Goal: Task Accomplishment & Management: Use online tool/utility

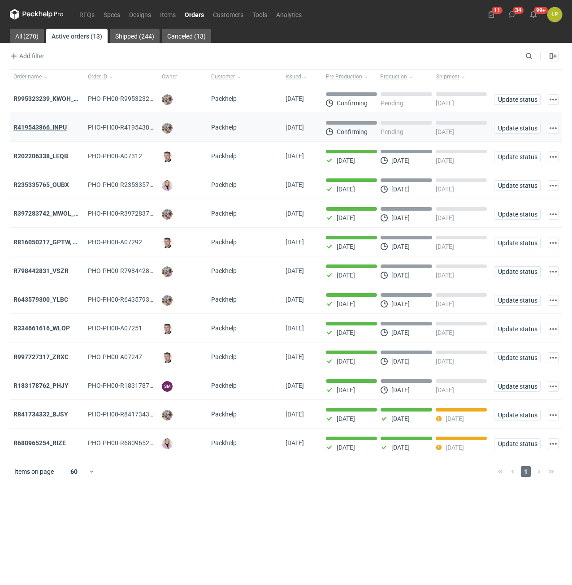
click at [58, 126] on strong "R419543866_INPU" at bounding box center [39, 127] width 53 height 7
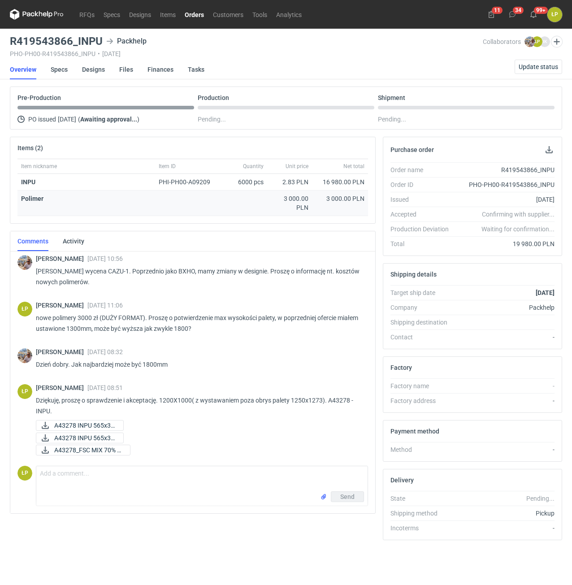
scroll to position [3, 0]
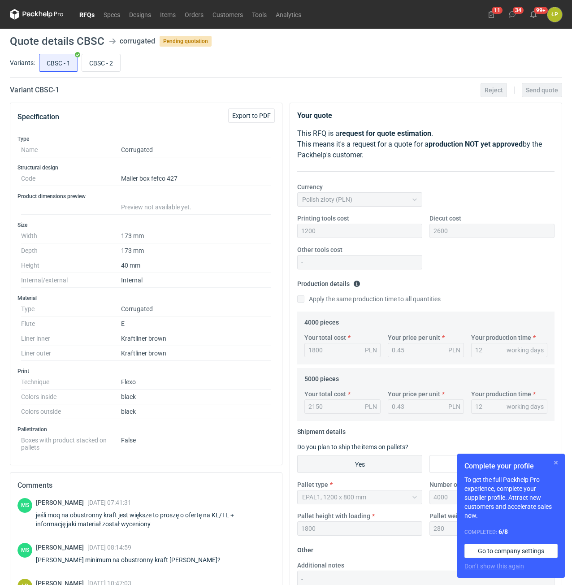
scroll to position [30, 0]
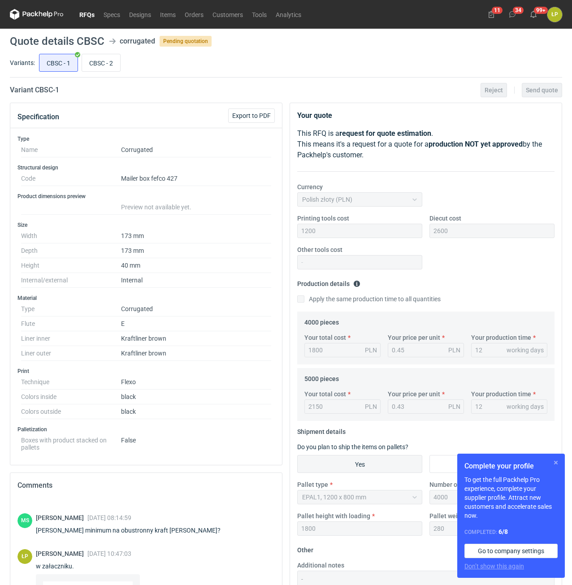
click at [559, 462] on button "button" at bounding box center [556, 462] width 11 height 11
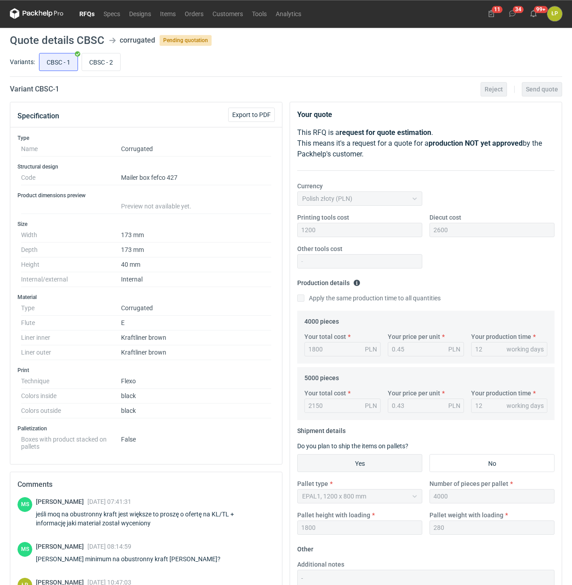
scroll to position [0, 0]
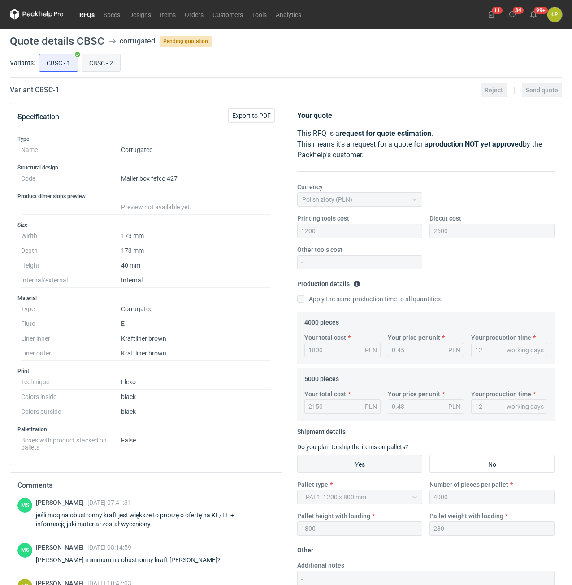
click at [115, 68] on input "CBSC - 2" at bounding box center [101, 62] width 38 height 17
radio input "true"
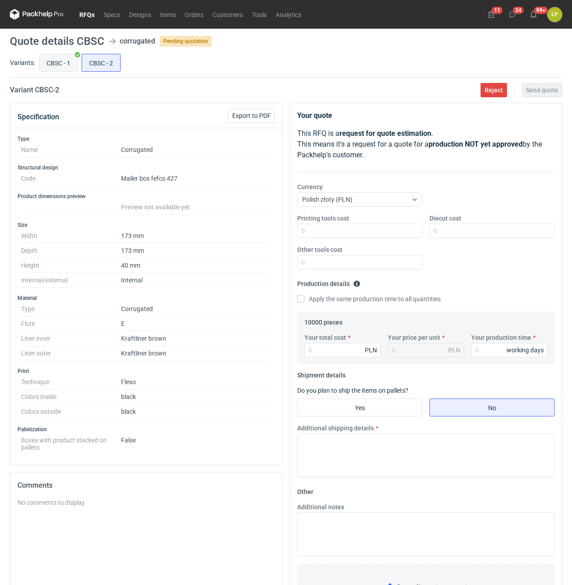
click at [52, 68] on input "CBSC - 1" at bounding box center [58, 62] width 38 height 17
radio input "true"
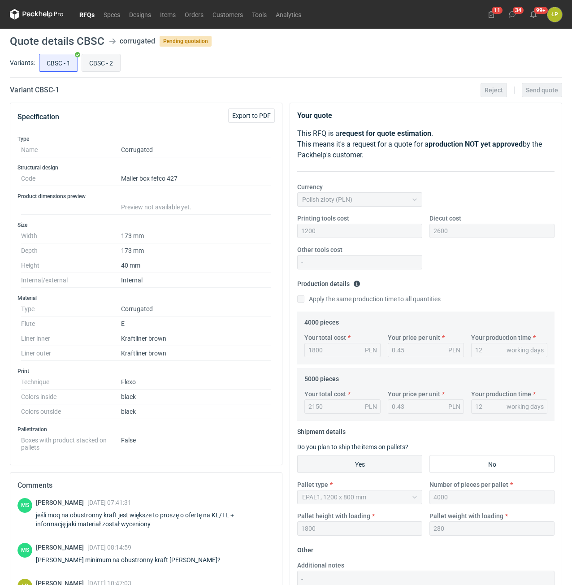
click at [95, 64] on input "CBSC - 2" at bounding box center [101, 62] width 38 height 17
radio input "true"
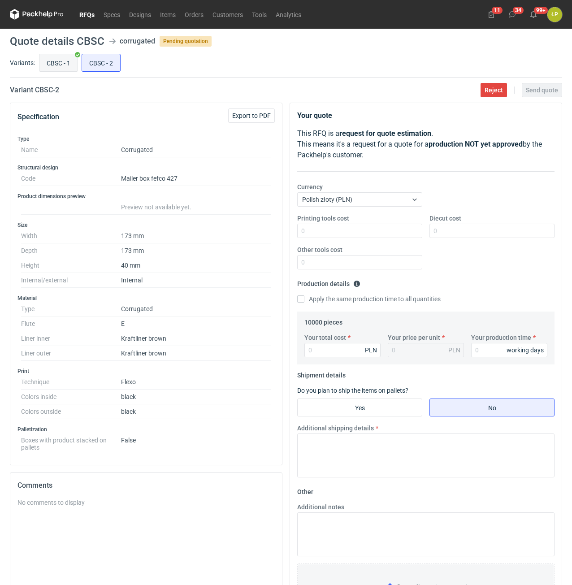
click at [60, 66] on input "CBSC - 1" at bounding box center [58, 62] width 38 height 17
radio input "true"
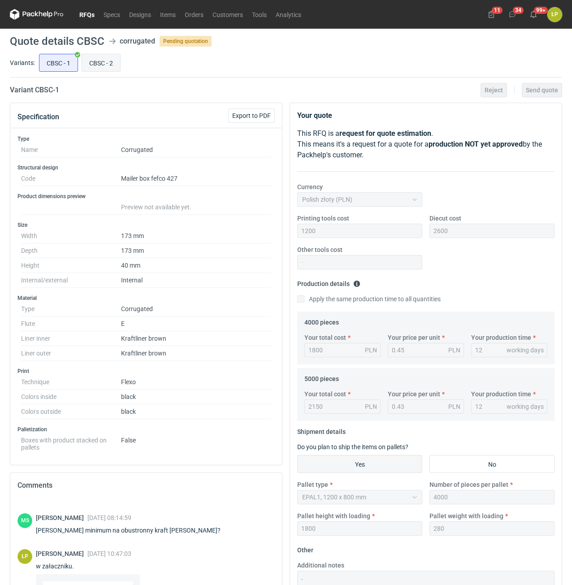
click at [100, 60] on input "CBSC - 2" at bounding box center [101, 62] width 38 height 17
radio input "true"
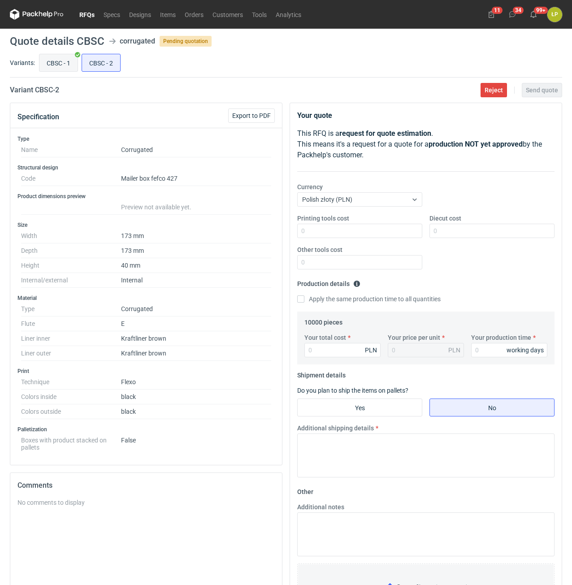
click at [53, 61] on input "CBSC - 1" at bounding box center [58, 62] width 38 height 17
radio input "true"
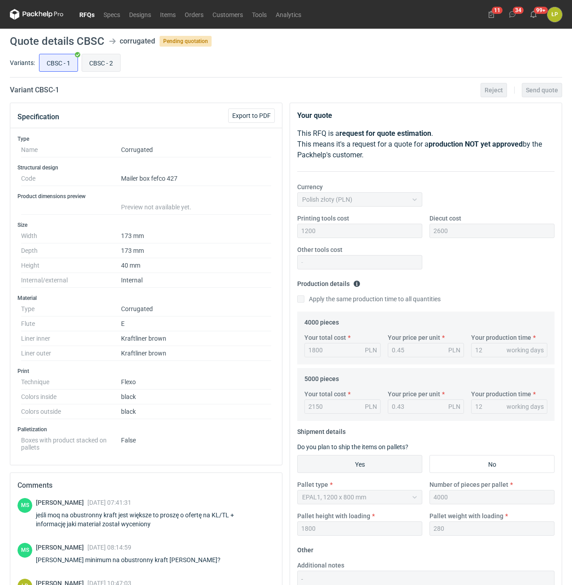
scroll to position [30, 0]
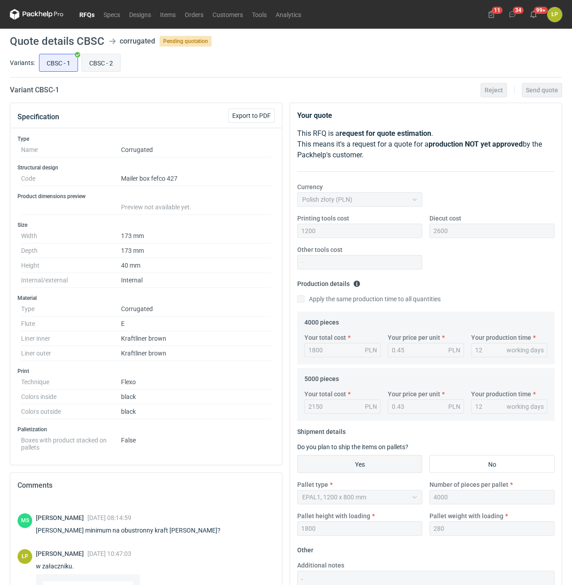
click at [96, 61] on input "CBSC - 2" at bounding box center [101, 62] width 38 height 17
radio input "true"
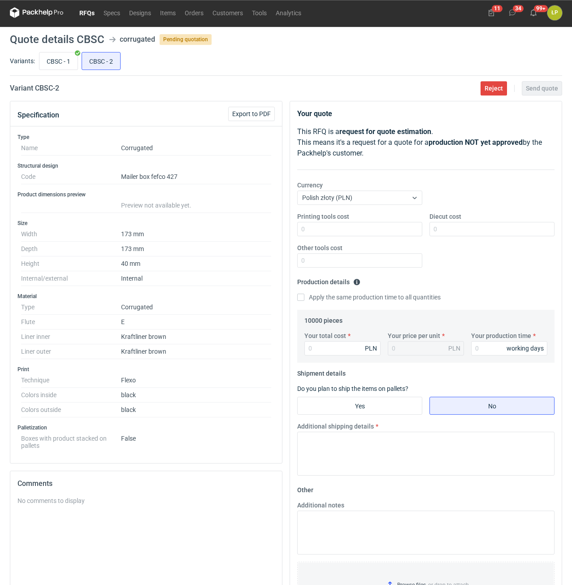
scroll to position [103, 0]
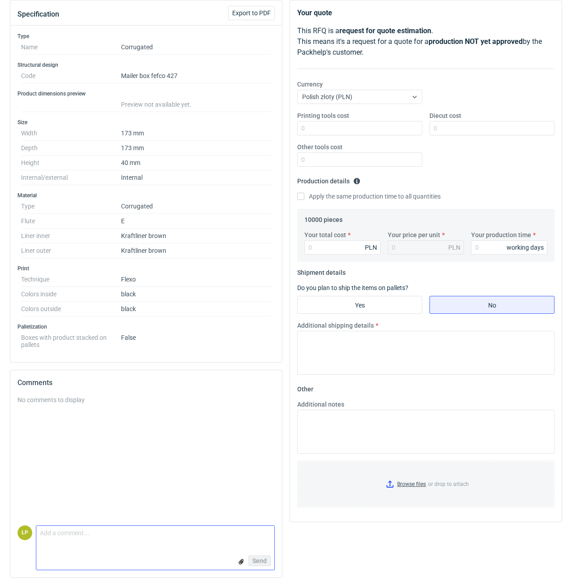
click at [147, 539] on textarea "Comment message" at bounding box center [155, 535] width 238 height 19
type textarea "wycenić na kraft/kraft?"
click at [267, 560] on button "Send" at bounding box center [259, 560] width 22 height 11
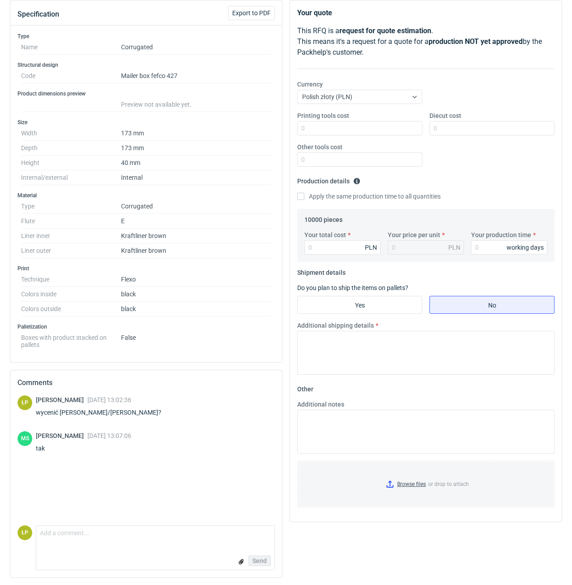
scroll to position [0, 0]
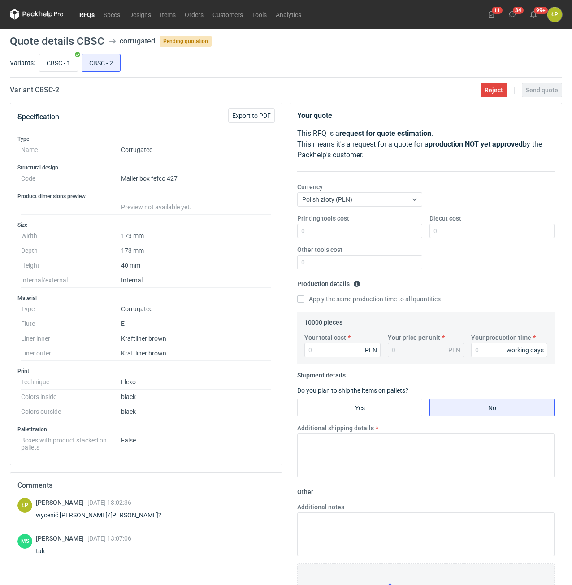
click at [44, 92] on h2 "Variant CBSC - 2" at bounding box center [34, 90] width 49 height 11
copy h2 "CBSC"
click at [390, 243] on div "Printing tools cost Diecut cost Other tools cost" at bounding box center [426, 245] width 265 height 63
click at [387, 234] on input "Printing tools cost" at bounding box center [359, 231] width 125 height 14
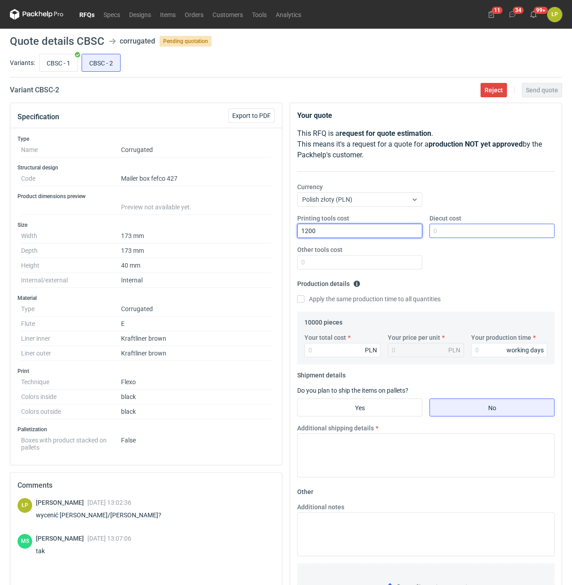
type input "1200"
click at [455, 234] on input "Diecut cost" at bounding box center [491, 231] width 125 height 14
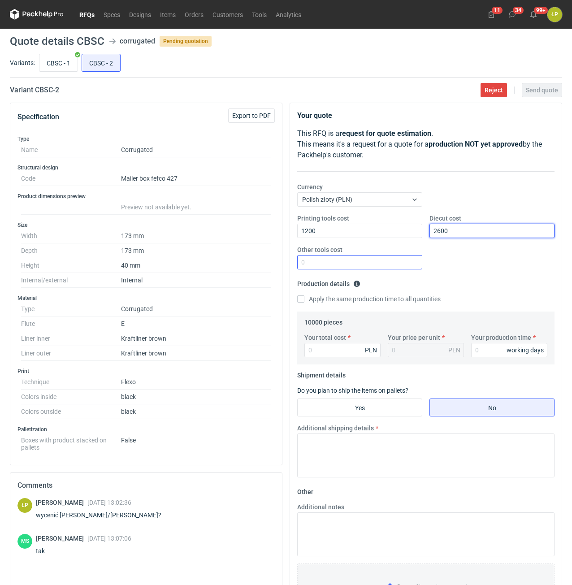
type input "2600"
click at [404, 261] on input "Other tools cost" at bounding box center [359, 262] width 125 height 14
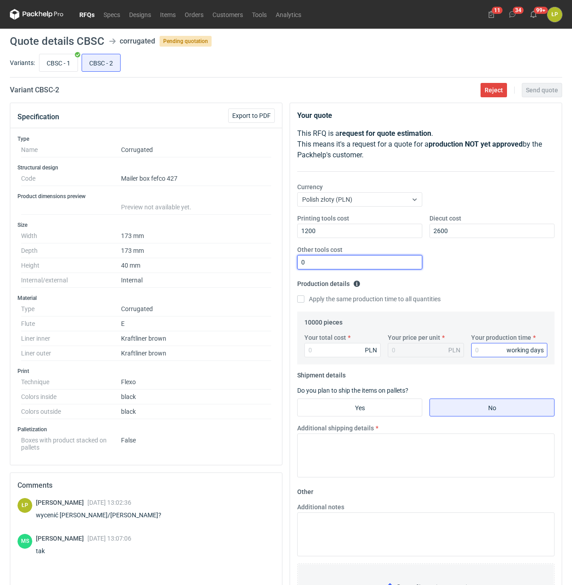
type input "0"
click at [479, 352] on input "Your production time" at bounding box center [509, 350] width 76 height 14
click at [351, 354] on input "Your total cost" at bounding box center [342, 350] width 76 height 14
click at [496, 349] on input "15" at bounding box center [509, 350] width 76 height 14
type input "12"
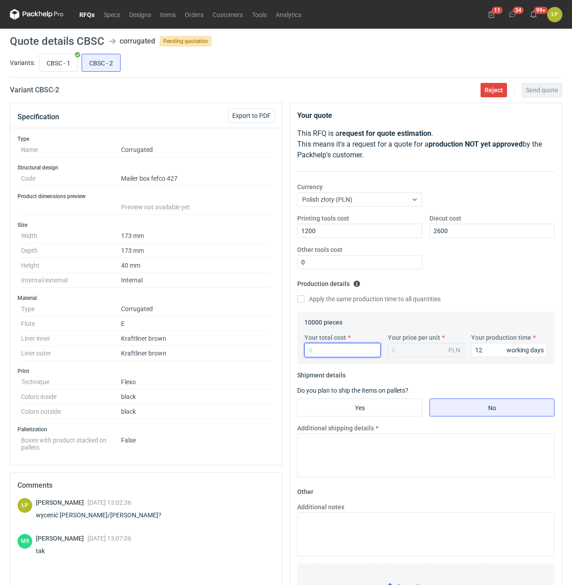
click at [325, 353] on input "Your total cost" at bounding box center [342, 350] width 76 height 14
type input "4200"
type input "0.42"
type input "4200"
click at [394, 411] on input "Yes" at bounding box center [360, 407] width 124 height 17
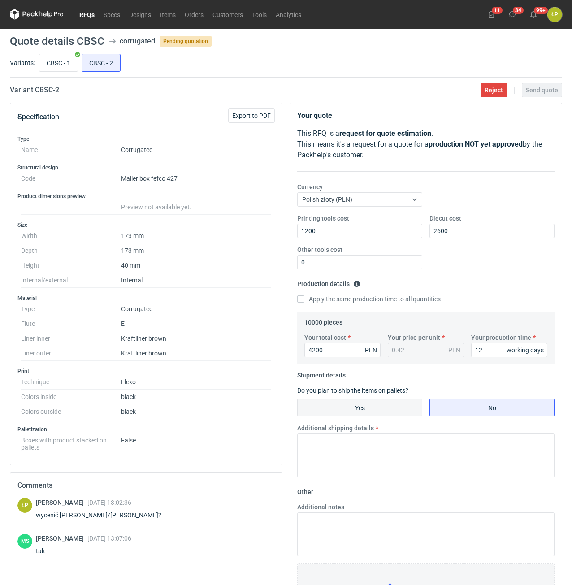
radio input "true"
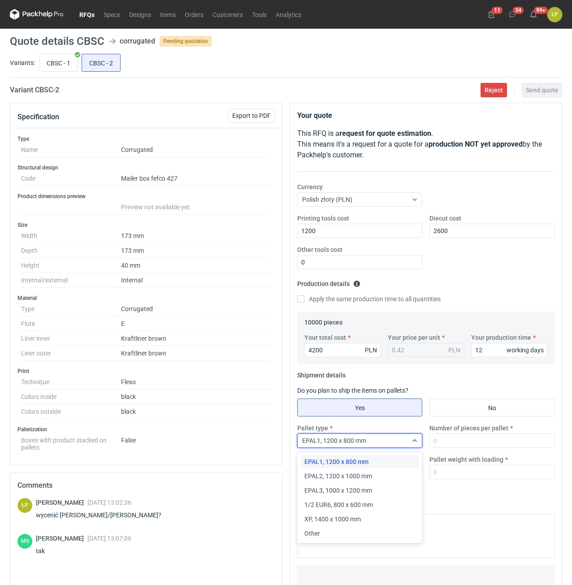
click at [392, 435] on div "EPAL1, 1200 x 800 mm" at bounding box center [353, 440] width 110 height 13
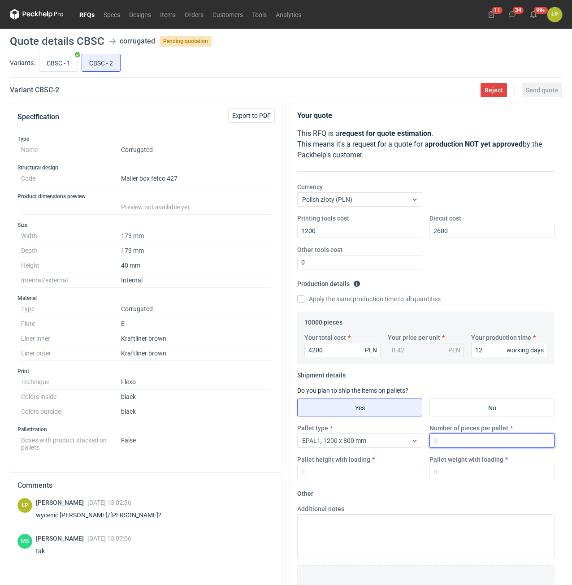
click at [439, 441] on input "Number of pieces per pallet" at bounding box center [491, 441] width 125 height 14
type input "4000"
click at [397, 468] on input "Pallet height with loading" at bounding box center [359, 472] width 125 height 14
type input "1800"
click at [54, 62] on input "CBSC - 1" at bounding box center [58, 62] width 38 height 17
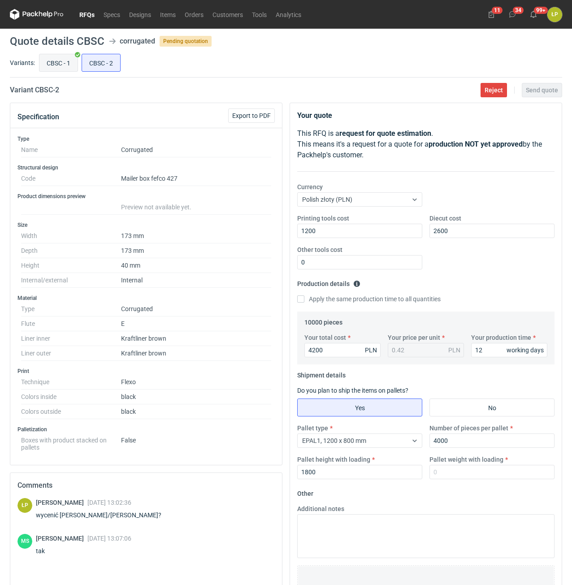
radio input "true"
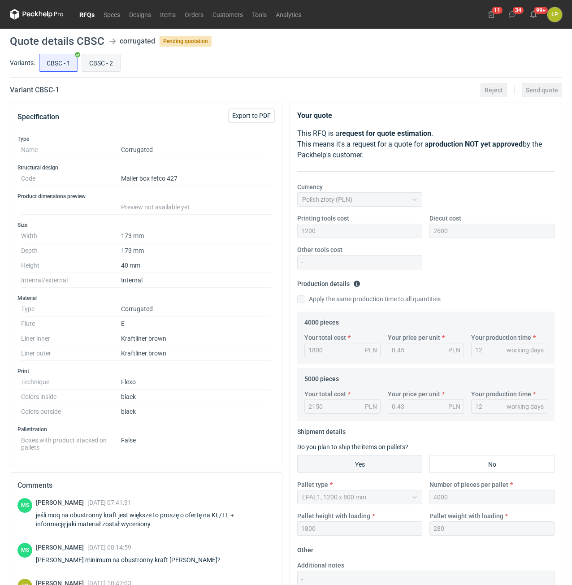
scroll to position [30, 0]
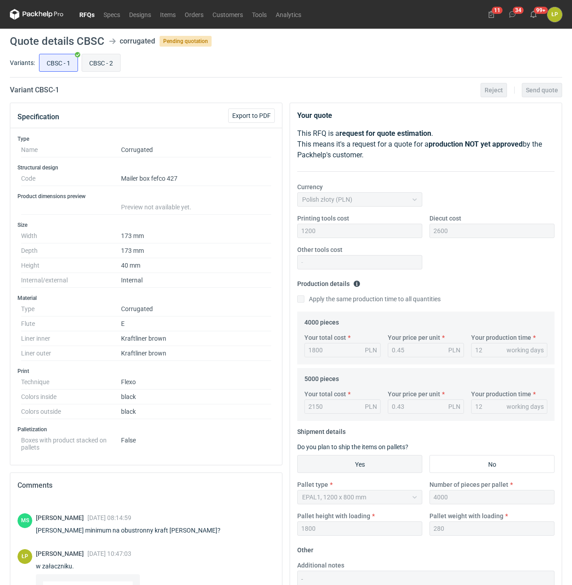
click at [106, 63] on input "CBSC - 2" at bounding box center [101, 62] width 38 height 17
radio input "true"
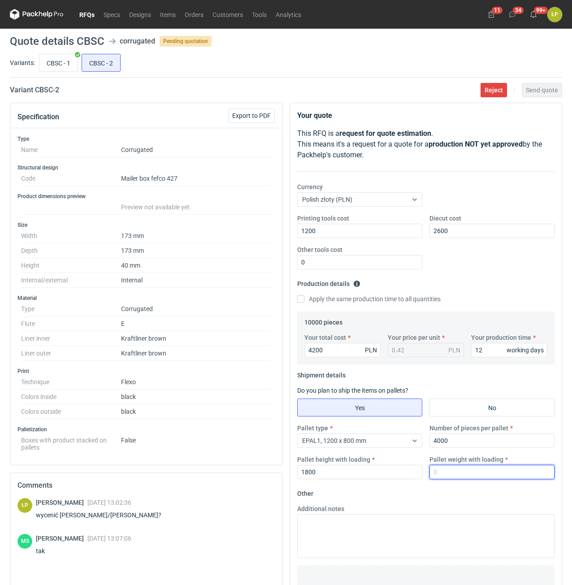
click at [444, 472] on input "Pallet weight with loading" at bounding box center [491, 472] width 125 height 14
type input "280"
click at [440, 487] on form "Other Additional notes Browse files or drop to attach" at bounding box center [425, 552] width 257 height 133
click at [528, 93] on span "Send quote" at bounding box center [542, 90] width 32 height 6
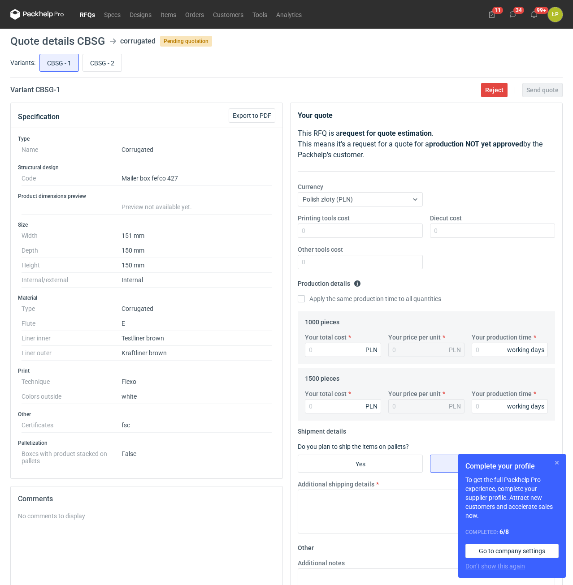
click at [558, 464] on button "button" at bounding box center [556, 463] width 11 height 11
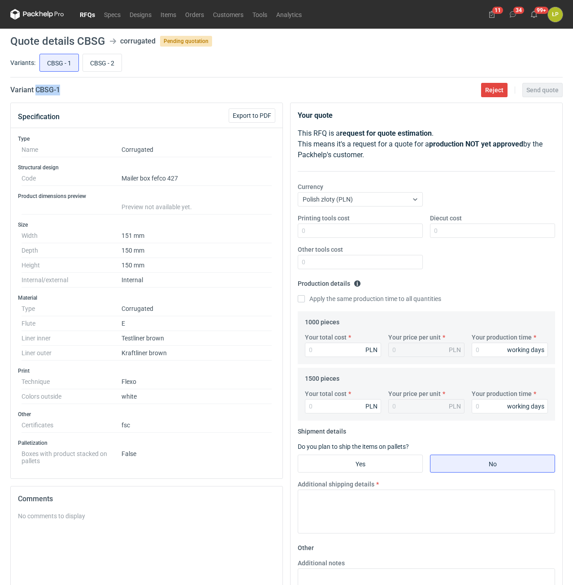
drag, startPoint x: 71, startPoint y: 86, endPoint x: 36, endPoint y: 94, distance: 36.3
click at [36, 94] on div "Variant CBSG - 1 Reject Send quote" at bounding box center [286, 90] width 552 height 11
copy h2 "CBSG - 1"
click at [352, 243] on div "Printing tools cost Diecut cost Other tools cost" at bounding box center [426, 245] width 265 height 63
click at [357, 234] on input "Printing tools cost" at bounding box center [360, 231] width 125 height 14
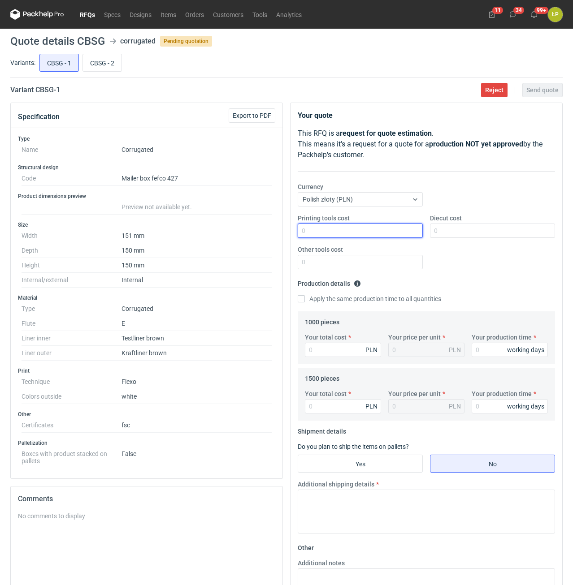
click at [402, 233] on input "Printing tools cost" at bounding box center [360, 231] width 125 height 14
type input "700"
click at [444, 228] on input "Diecut cost" at bounding box center [492, 231] width 125 height 14
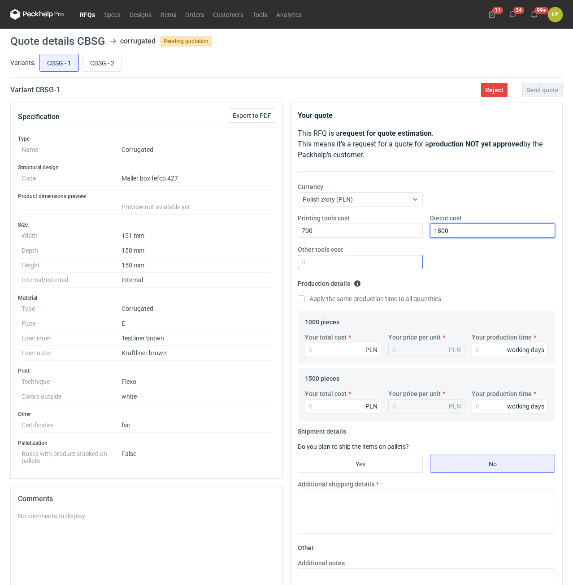
type input "1800"
click at [393, 259] on input "Other tools cost" at bounding box center [360, 262] width 125 height 14
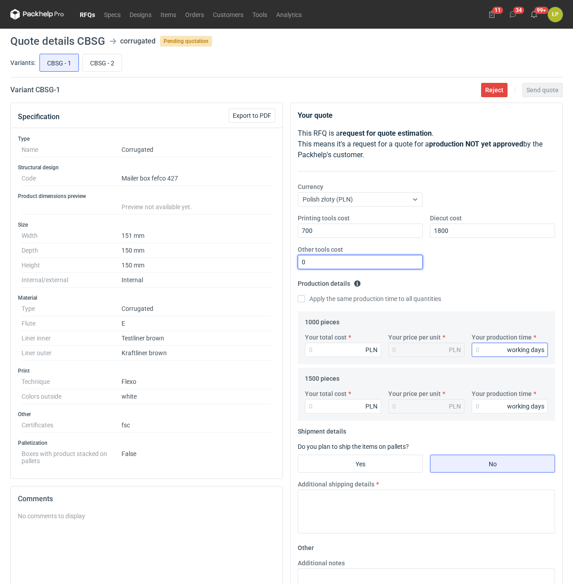
type input "0"
click at [481, 349] on input "Your production time" at bounding box center [510, 350] width 76 height 14
type input "12"
click at [348, 304] on div "Apply the same production time to all quantities" at bounding box center [426, 300] width 257 height 10
click at [334, 308] on fieldset "Production details Please provide the expected time of production in working da…" at bounding box center [426, 294] width 257 height 35
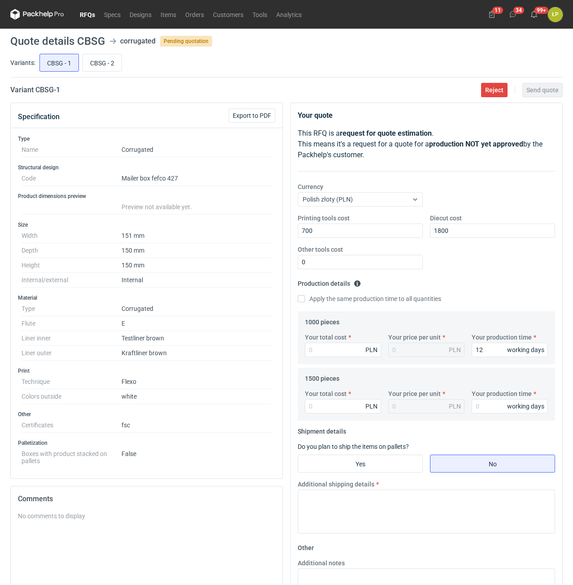
click at [334, 304] on label "Apply the same production time to all quantities" at bounding box center [369, 299] width 143 height 9
click at [305, 303] on input "Apply the same production time to all quantities" at bounding box center [301, 298] width 7 height 7
checkbox input "true"
type input "12"
click at [335, 350] on input "Your total cost" at bounding box center [343, 350] width 76 height 14
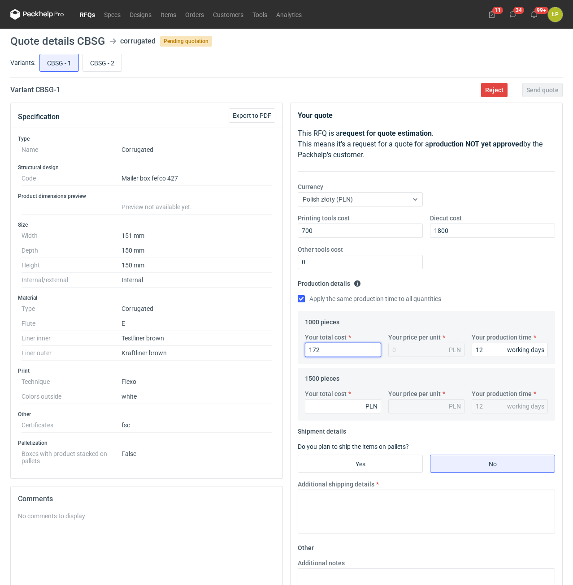
type input "1720"
type input "1.72"
type input "1720"
click at [357, 408] on input "Your total cost" at bounding box center [343, 406] width 76 height 14
type input "2370"
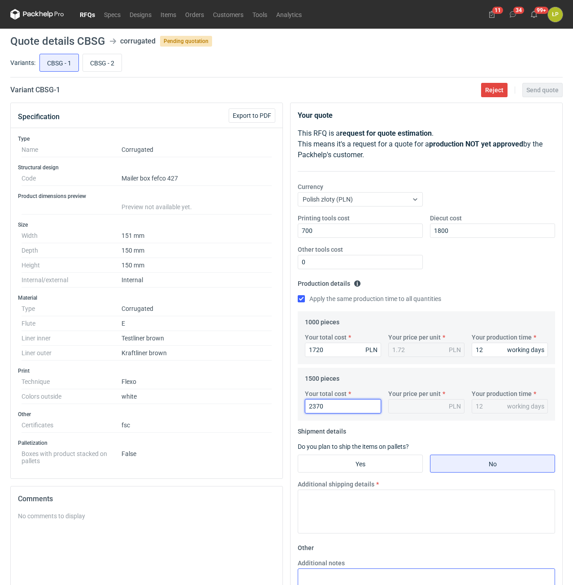
type input "1.58"
type input "2370"
click at [393, 476] on fieldset "Shipment details Do you plan to ship the items on pallets? Yes No Additional sh…" at bounding box center [426, 483] width 257 height 117
click at [393, 469] on input "Yes" at bounding box center [360, 463] width 124 height 17
radio input "true"
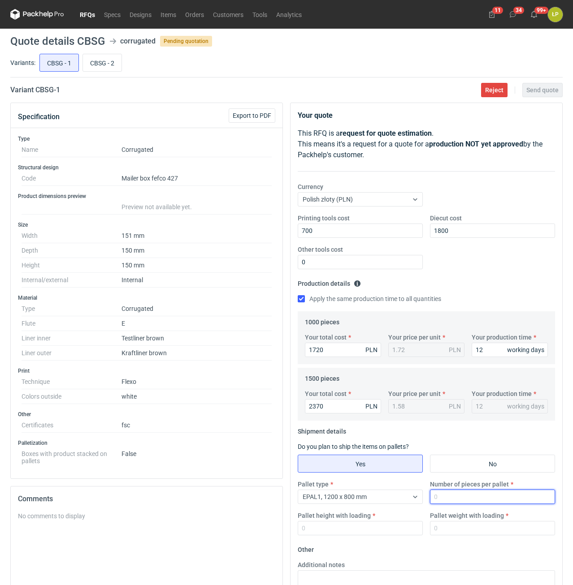
click at [445, 497] on input "Number of pieces per pallet" at bounding box center [492, 497] width 125 height 14
type input "1000"
click at [396, 525] on input "Pallet height with loading" at bounding box center [360, 528] width 125 height 14
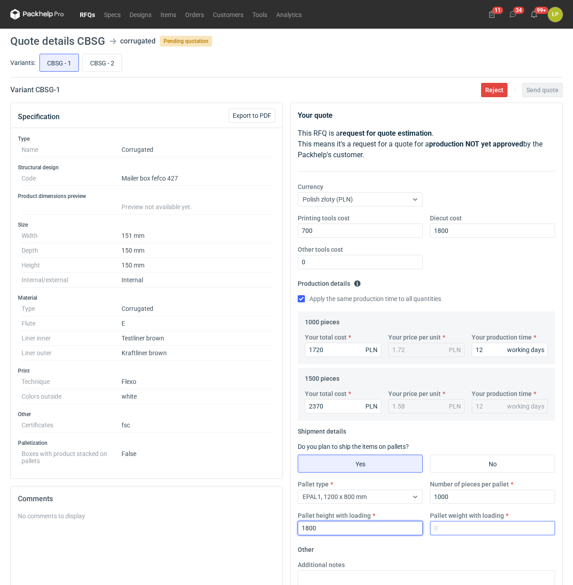
type input "1800"
click at [448, 526] on input "Pallet weight with loading" at bounding box center [492, 528] width 125 height 14
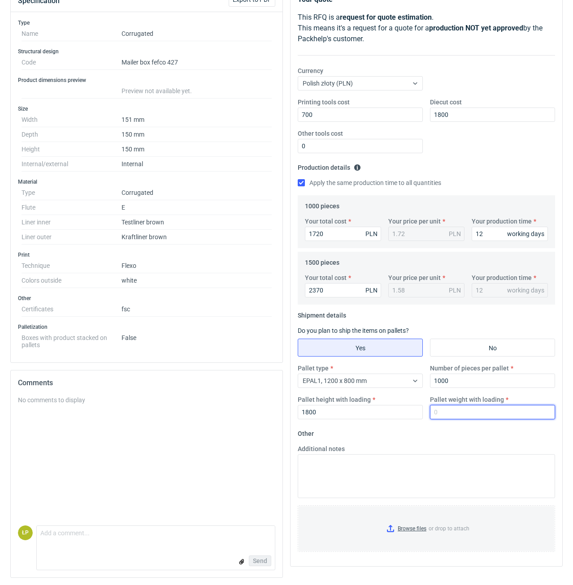
click at [461, 419] on input "Pallet weight with loading" at bounding box center [492, 412] width 125 height 14
type input "280"
click at [467, 440] on fieldset "Other Additional notes Browse files or drop to attach" at bounding box center [426, 493] width 257 height 133
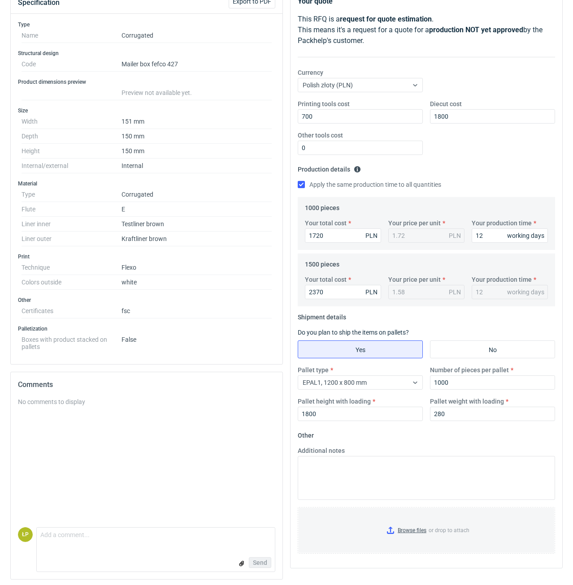
scroll to position [0, 0]
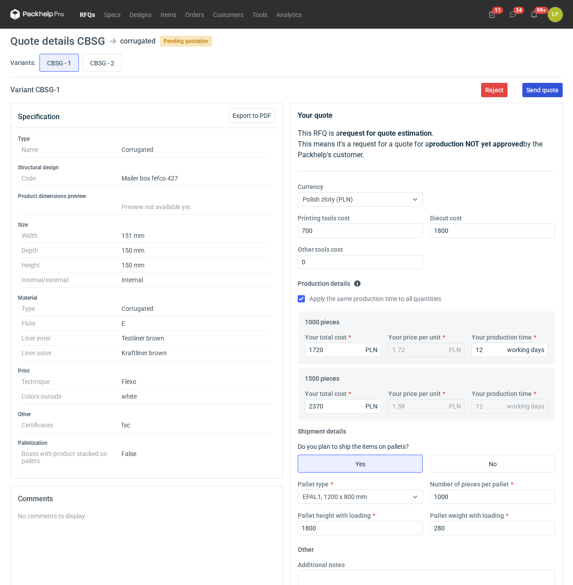
click at [526, 94] on button "Send quote" at bounding box center [542, 90] width 40 height 14
click at [113, 68] on input "CBSG - 2" at bounding box center [102, 62] width 39 height 17
radio input "true"
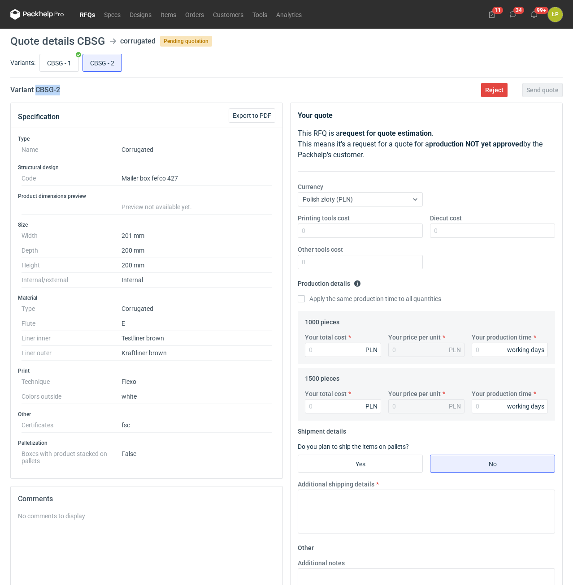
drag, startPoint x: 61, startPoint y: 95, endPoint x: 37, endPoint y: 94, distance: 24.2
click at [37, 94] on div "Variant CBSG - 2 Reject Send quote" at bounding box center [286, 90] width 552 height 11
copy h2 "CBSG - 2"
click at [309, 231] on input "Printing tools cost" at bounding box center [360, 231] width 125 height 14
type input "1200"
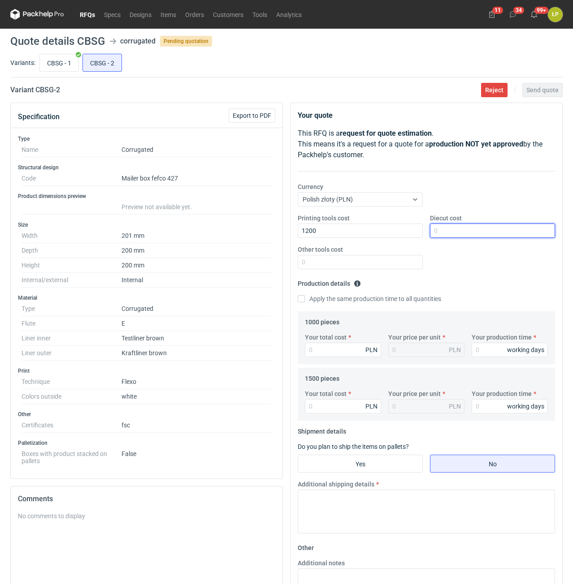
click at [455, 227] on input "Diecut cost" at bounding box center [492, 231] width 125 height 14
type input "1900"
click at [399, 267] on input "Other tools cost" at bounding box center [360, 262] width 125 height 14
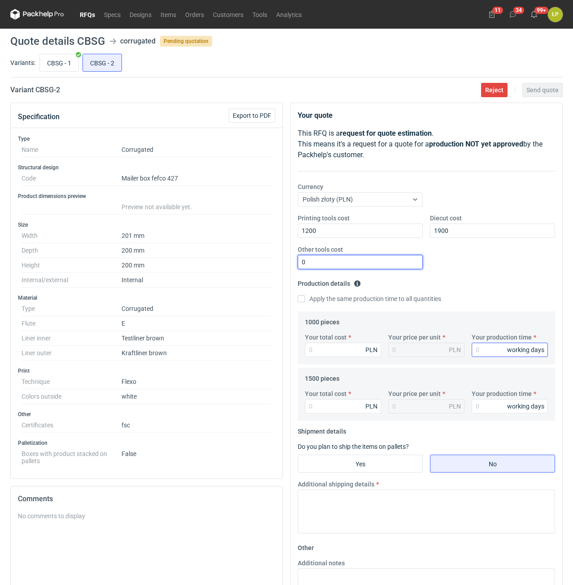
type input "0"
click at [488, 344] on input "Your production time" at bounding box center [510, 350] width 76 height 14
type input "12"
click at [333, 311] on fieldset "Production details Please provide the expected time of production in working da…" at bounding box center [426, 294] width 257 height 35
click at [334, 307] on fieldset "Production details Please provide the expected time of production in working da…" at bounding box center [426, 294] width 257 height 35
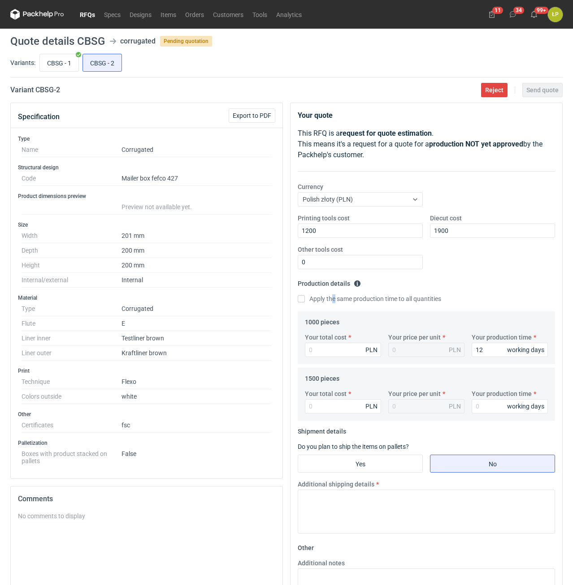
click at [335, 297] on label "Apply the same production time to all quantities" at bounding box center [369, 299] width 143 height 9
click at [305, 297] on input "Apply the same production time to all quantities" at bounding box center [301, 298] width 7 height 7
checkbox input "true"
type input "12"
click at [335, 341] on label "Your total cost" at bounding box center [326, 337] width 42 height 9
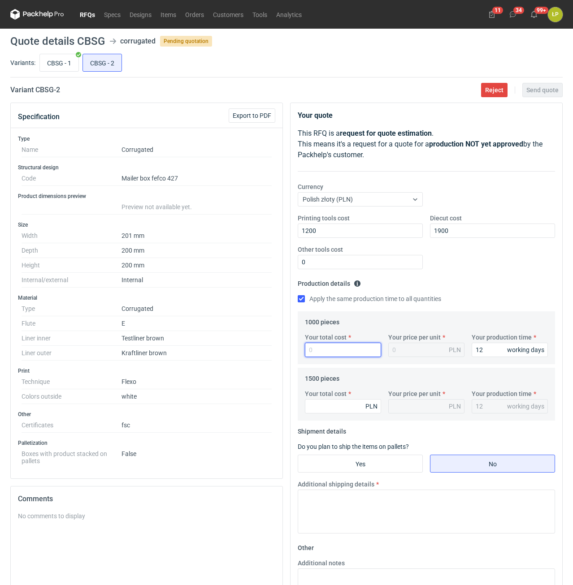
click at [335, 343] on input "Your total cost" at bounding box center [343, 350] width 76 height 14
click at [336, 344] on input "Your total cost" at bounding box center [343, 350] width 76 height 14
type input "2510"
type input "2.51"
type input "2510"
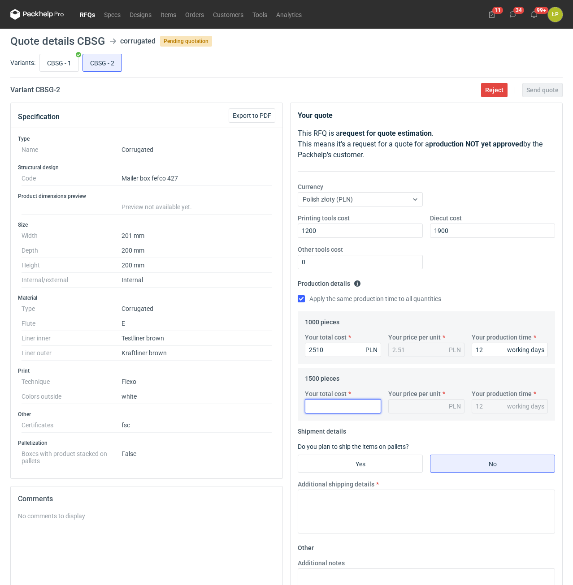
click at [355, 407] on input "Your total cost" at bounding box center [343, 406] width 76 height 14
type input "3510"
type input "2.34"
type input "3510"
click at [393, 462] on input "Yes" at bounding box center [360, 463] width 124 height 17
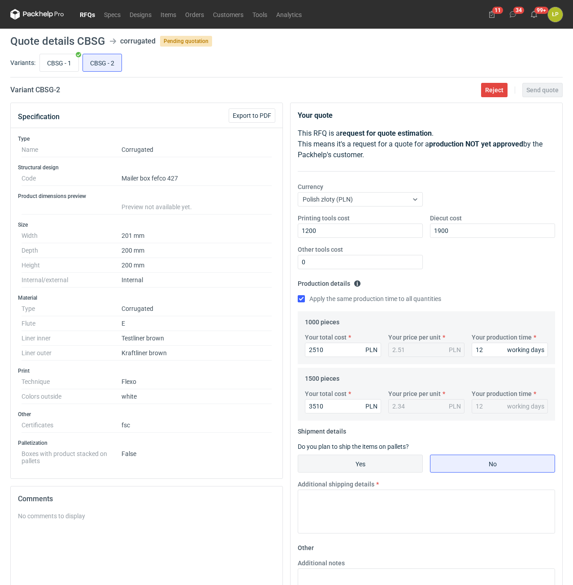
radio input "true"
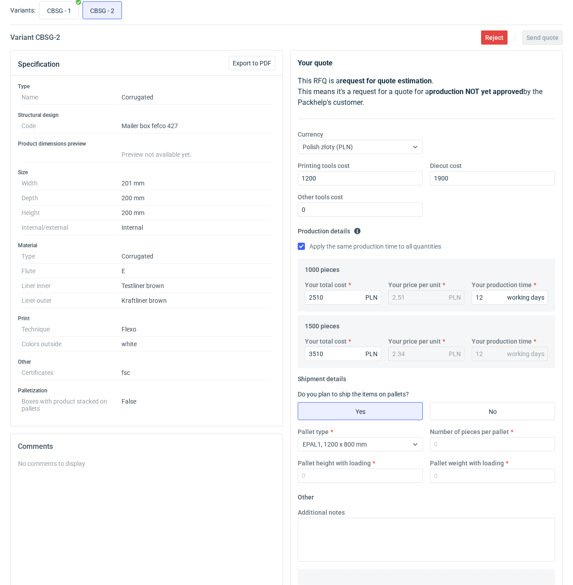
scroll to position [116, 0]
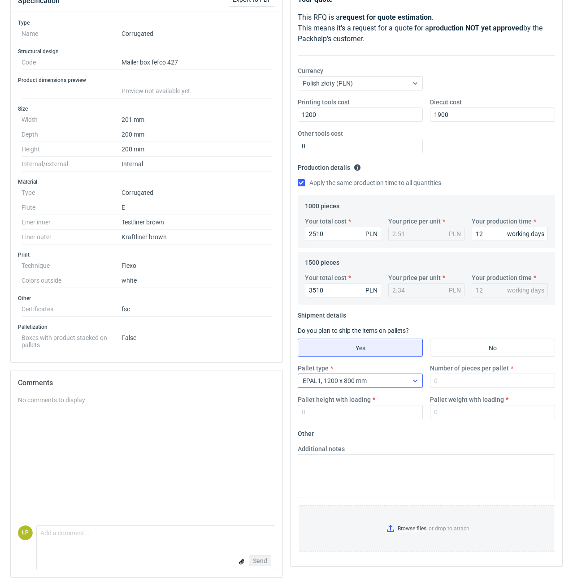
click at [373, 388] on div "EPAL1, 1200 x 800 mm" at bounding box center [360, 381] width 125 height 14
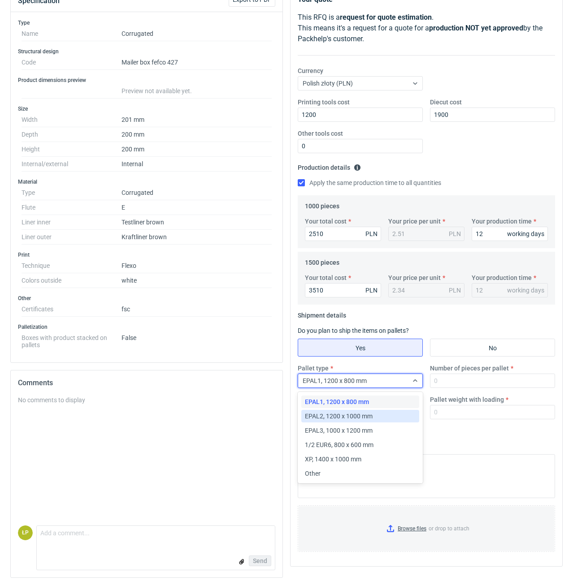
click at [357, 415] on span "EPAL2, 1200 x 1000 mm" at bounding box center [339, 416] width 68 height 9
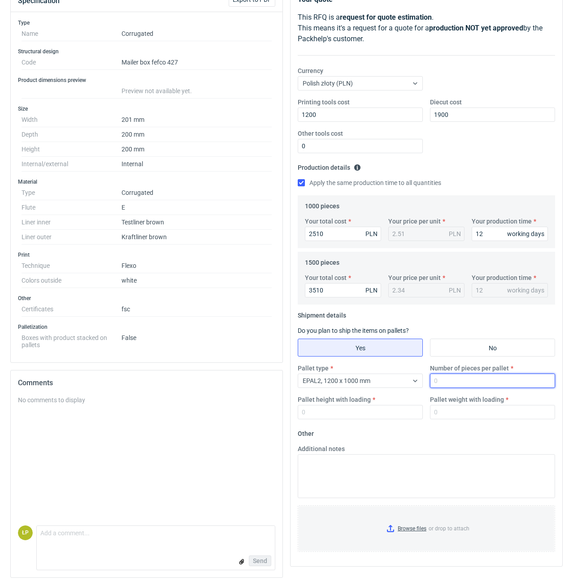
click at [449, 386] on input "Number of pieces per pallet" at bounding box center [492, 381] width 125 height 14
type input "1000"
click at [390, 413] on input "Pallet height with loading" at bounding box center [360, 412] width 125 height 14
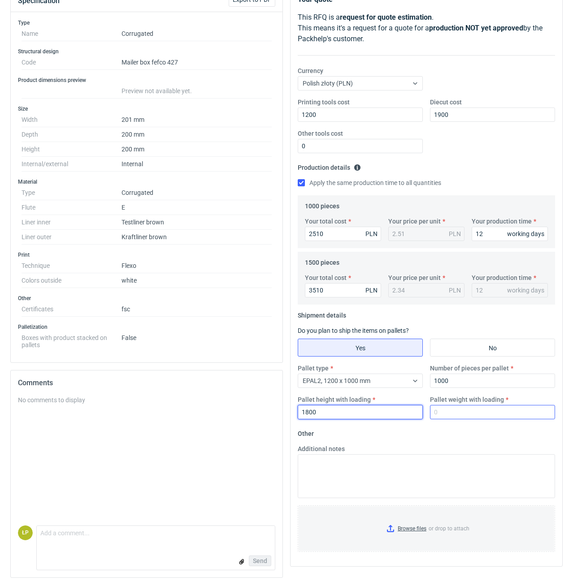
type input "1800"
click at [455, 409] on input "Pallet weight with loading" at bounding box center [492, 412] width 125 height 14
type input "1"
click at [466, 413] on input "Pallet weight with loading" at bounding box center [492, 412] width 125 height 14
type input "450"
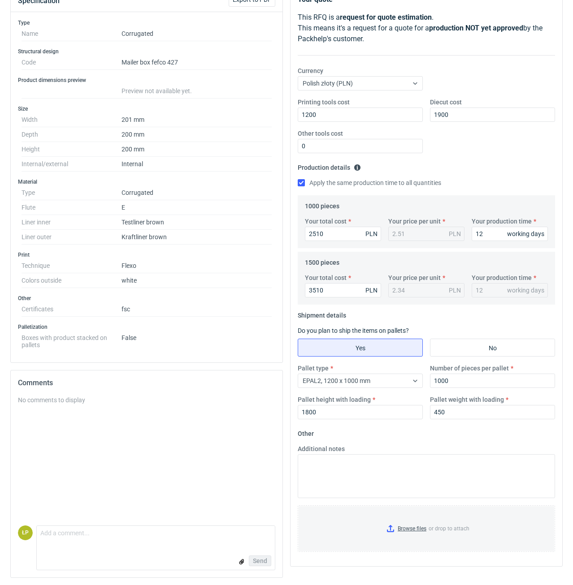
click at [472, 442] on fieldset "Other Additional notes Browse files or drop to attach" at bounding box center [426, 493] width 257 height 133
click at [391, 529] on input "Browse files or drop to attach" at bounding box center [427, 529] width 256 height 45
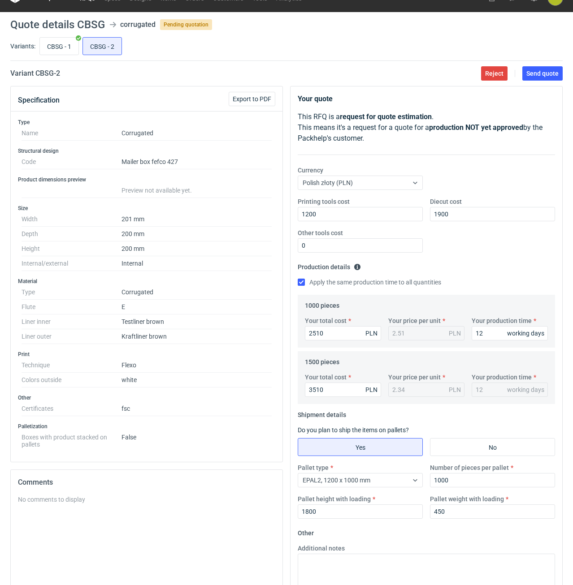
scroll to position [0, 0]
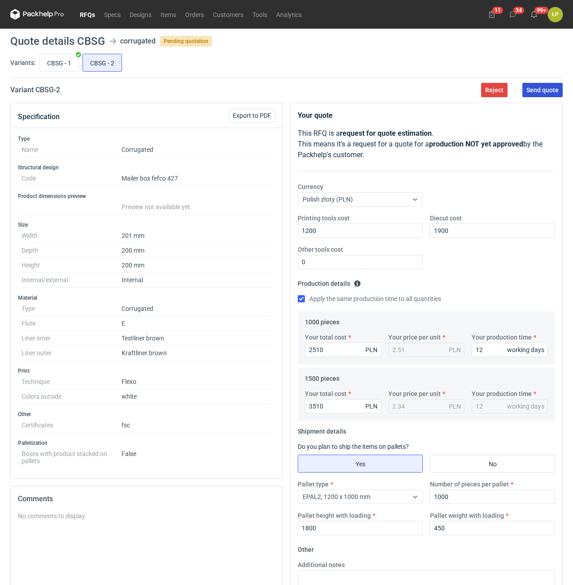
click at [530, 92] on span "Send quote" at bounding box center [542, 90] width 32 height 6
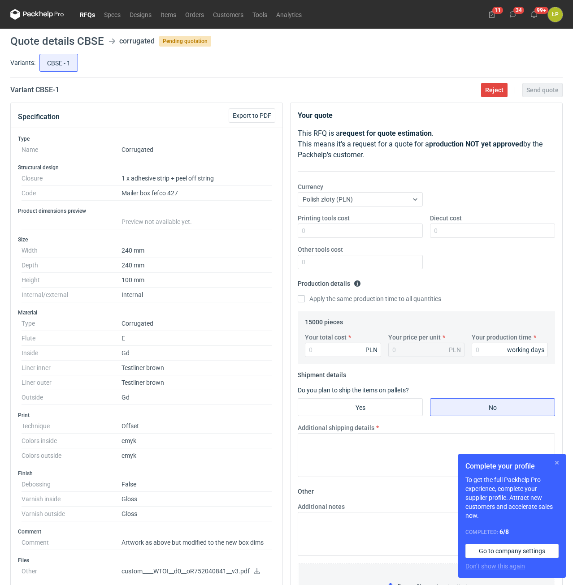
click at [555, 464] on button "button" at bounding box center [556, 463] width 11 height 11
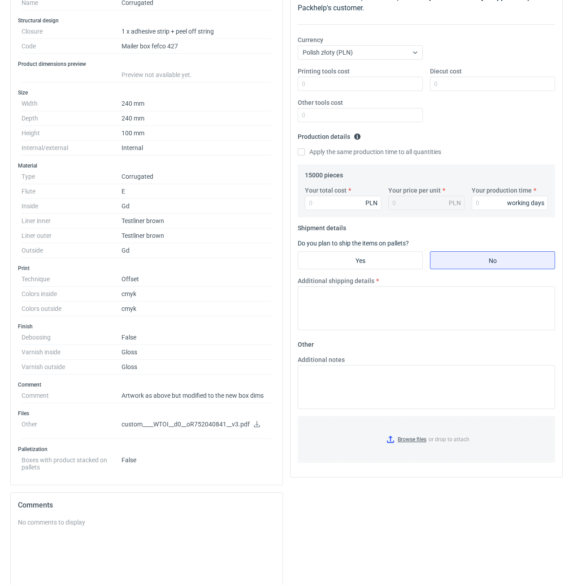
scroll to position [152, 0]
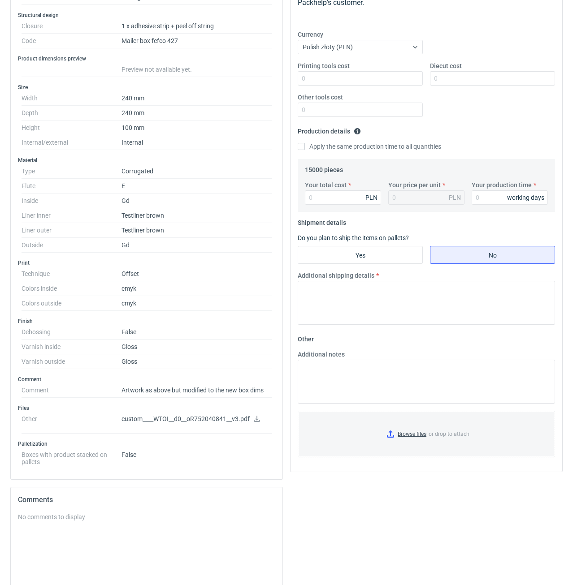
click at [256, 419] on icon at bounding box center [256, 419] width 7 height 6
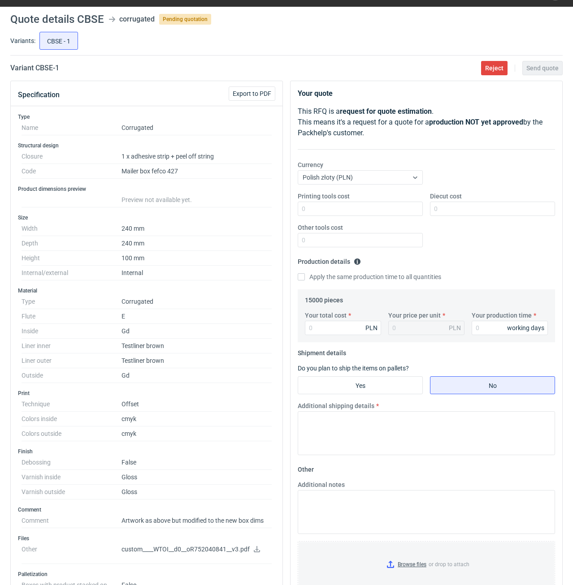
scroll to position [0, 0]
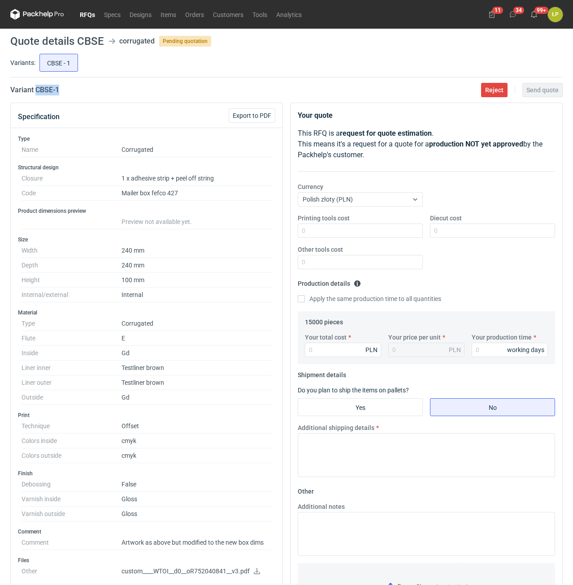
drag, startPoint x: 56, startPoint y: 98, endPoint x: 35, endPoint y: 96, distance: 21.1
click at [35, 96] on main "Quote details CBSE corrugated Pending quotation Variants: CBSE - 1 Variant CBSE…" at bounding box center [286, 442] width 559 height 826
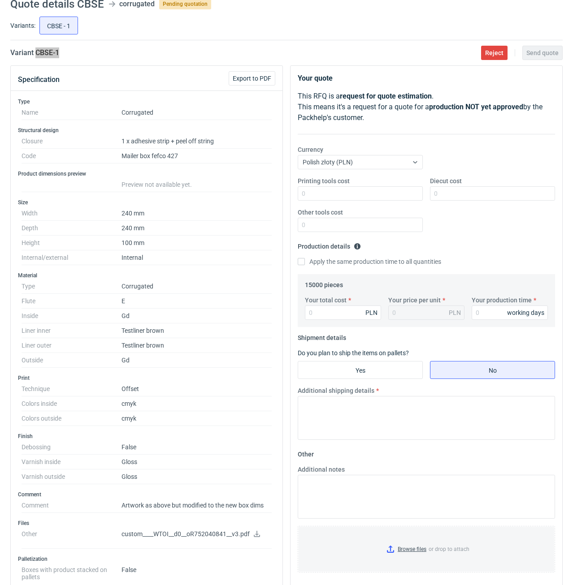
scroll to position [76, 0]
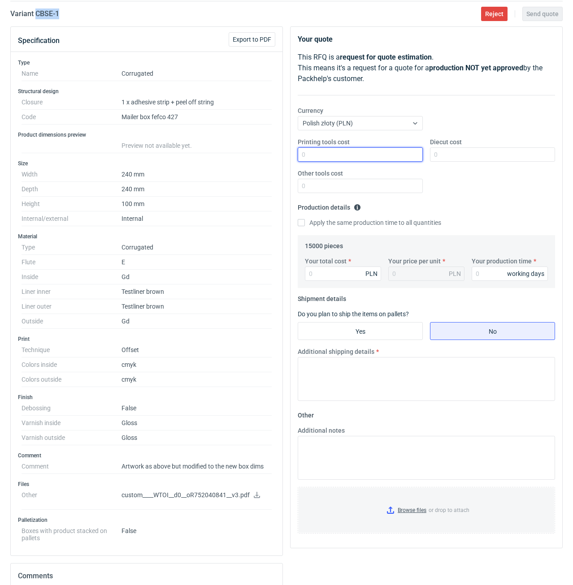
click at [363, 160] on input "Printing tools cost" at bounding box center [360, 154] width 125 height 14
type input "0"
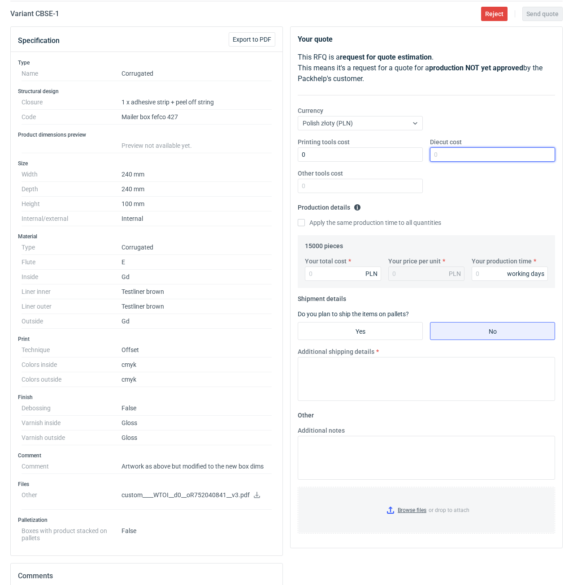
click at [445, 155] on input "Diecut cost" at bounding box center [492, 154] width 125 height 14
type input "1800"
click at [390, 187] on input "Other tools cost" at bounding box center [360, 186] width 125 height 14
type input "0"
click at [485, 269] on input "Your production time" at bounding box center [510, 274] width 76 height 14
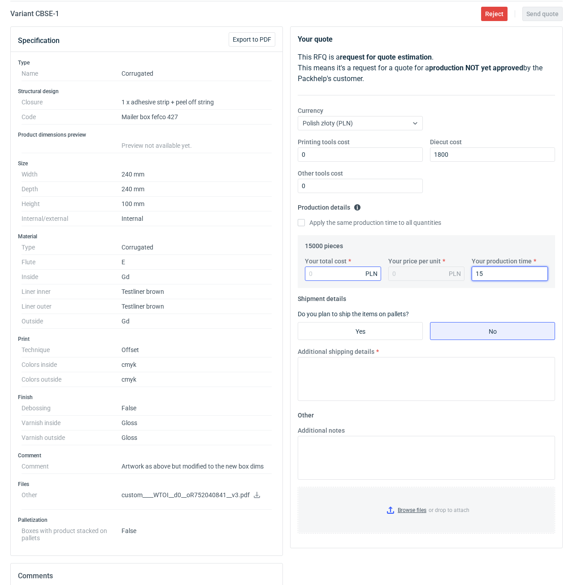
type input "15"
click at [357, 276] on input "Your total cost" at bounding box center [343, 274] width 76 height 14
click at [362, 278] on input "Your total cost" at bounding box center [343, 274] width 76 height 14
type input "51900"
type input "3.46"
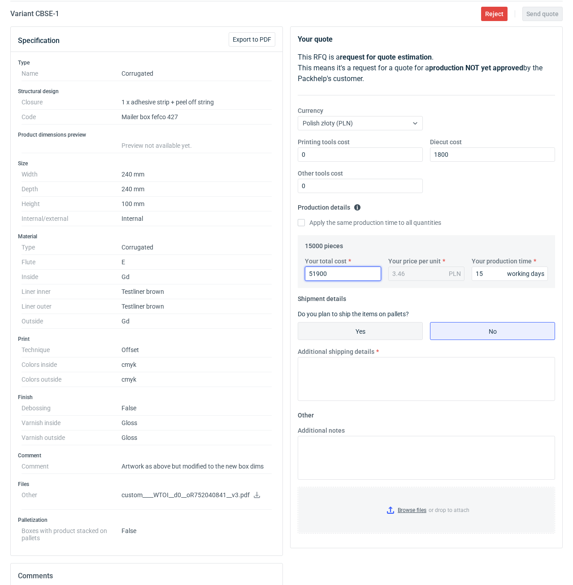
type input "51900"
click at [390, 328] on input "Yes" at bounding box center [360, 331] width 124 height 17
radio input "true"
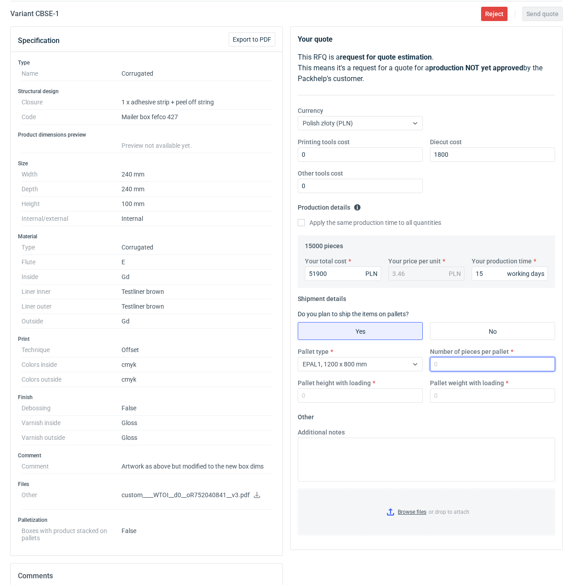
click at [453, 363] on input "Number of pieces per pallet" at bounding box center [492, 364] width 125 height 14
type input "1600"
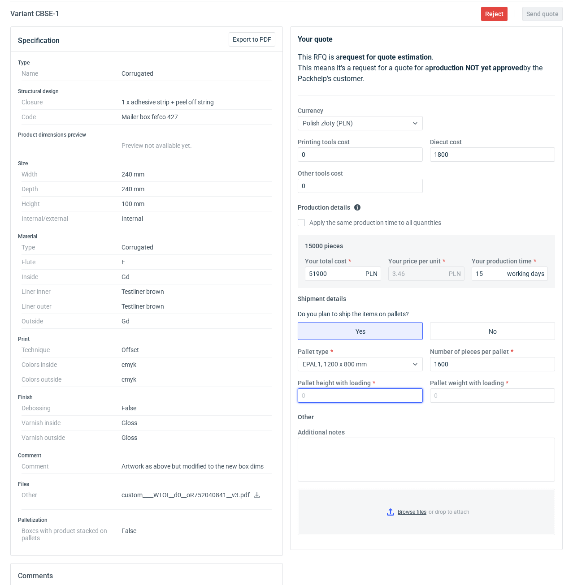
click at [378, 395] on input "Pallet height with loading" at bounding box center [360, 396] width 125 height 14
type input "1800"
click at [451, 402] on input "Pallet weight with loading" at bounding box center [492, 396] width 125 height 14
click at [475, 396] on input "Pallet weight with loading" at bounding box center [492, 396] width 125 height 14
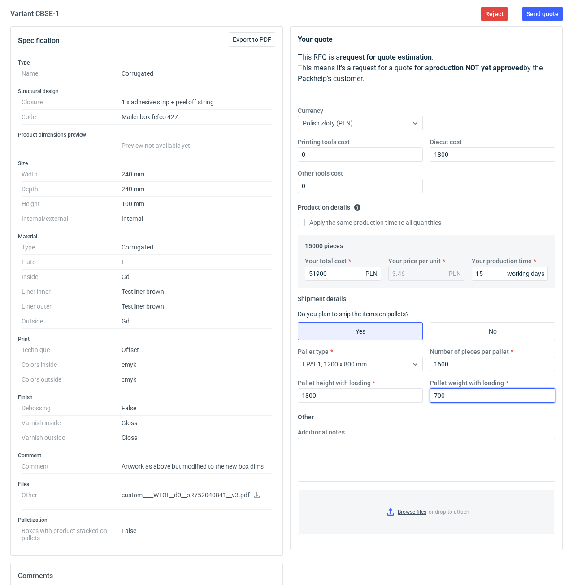
type input "700"
click at [474, 424] on fieldset "Other Additional notes Browse files or drop to attach" at bounding box center [426, 476] width 257 height 133
click at [546, 22] on main "Quote details CBSE corrugated Pending quotation Variants: CBSE - 1 Variant CBSE…" at bounding box center [286, 365] width 559 height 826
click at [546, 13] on span "Send quote" at bounding box center [542, 14] width 32 height 6
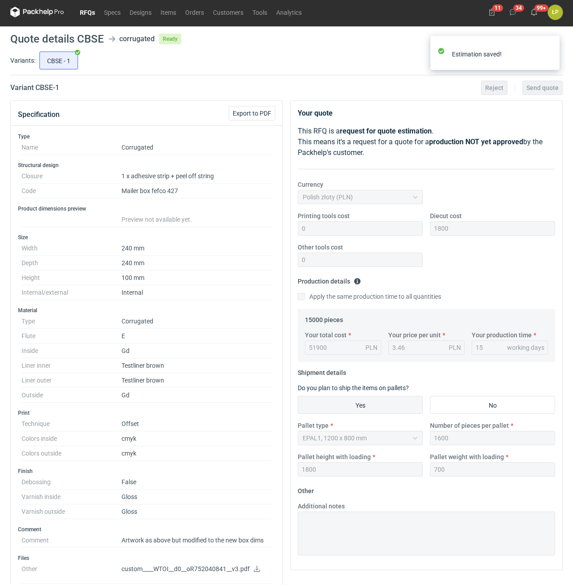
scroll to position [0, 0]
